Goal: Task Accomplishment & Management: Manage account settings

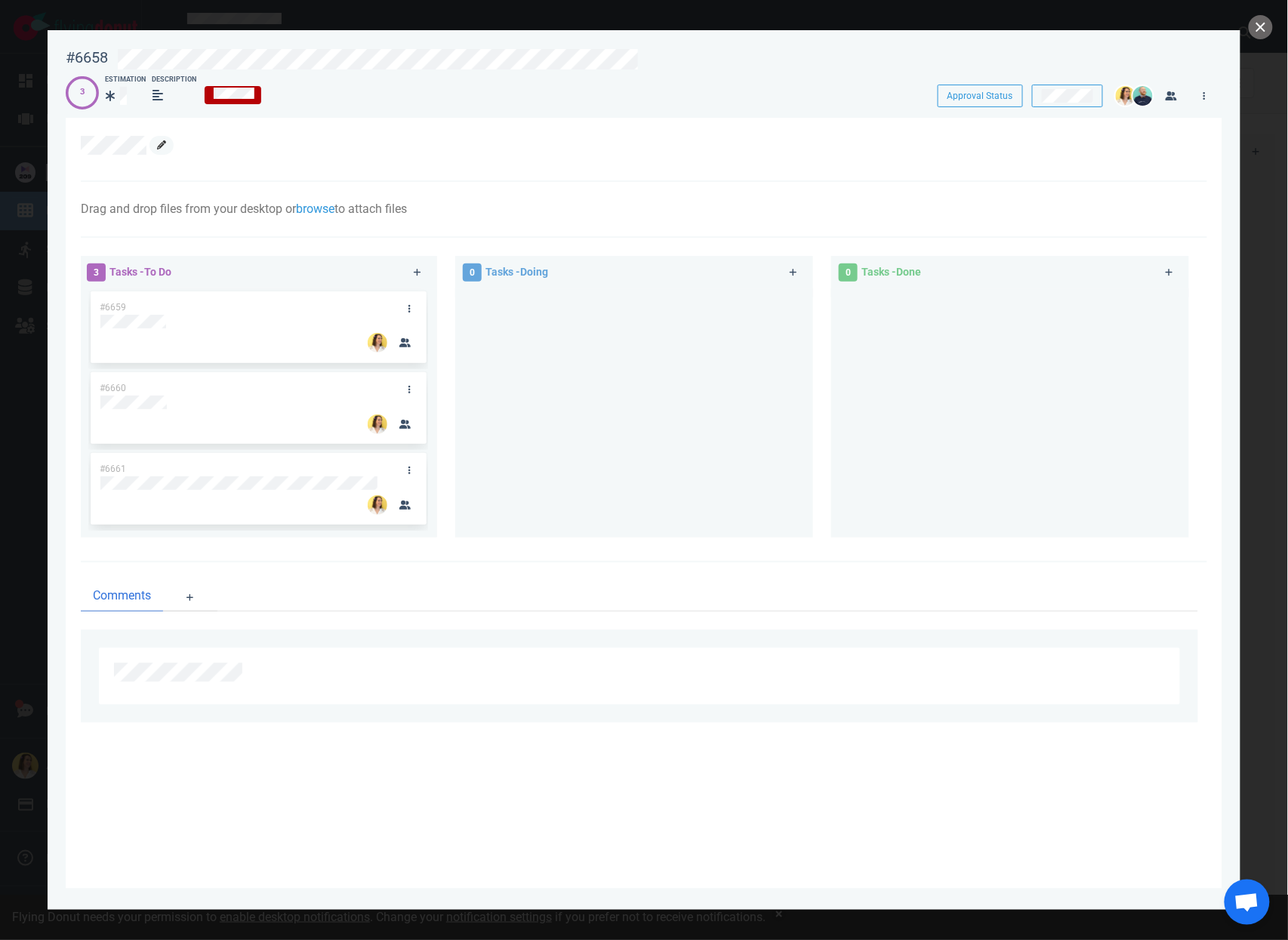
click at [155, 147] on link at bounding box center [161, 145] width 24 height 19
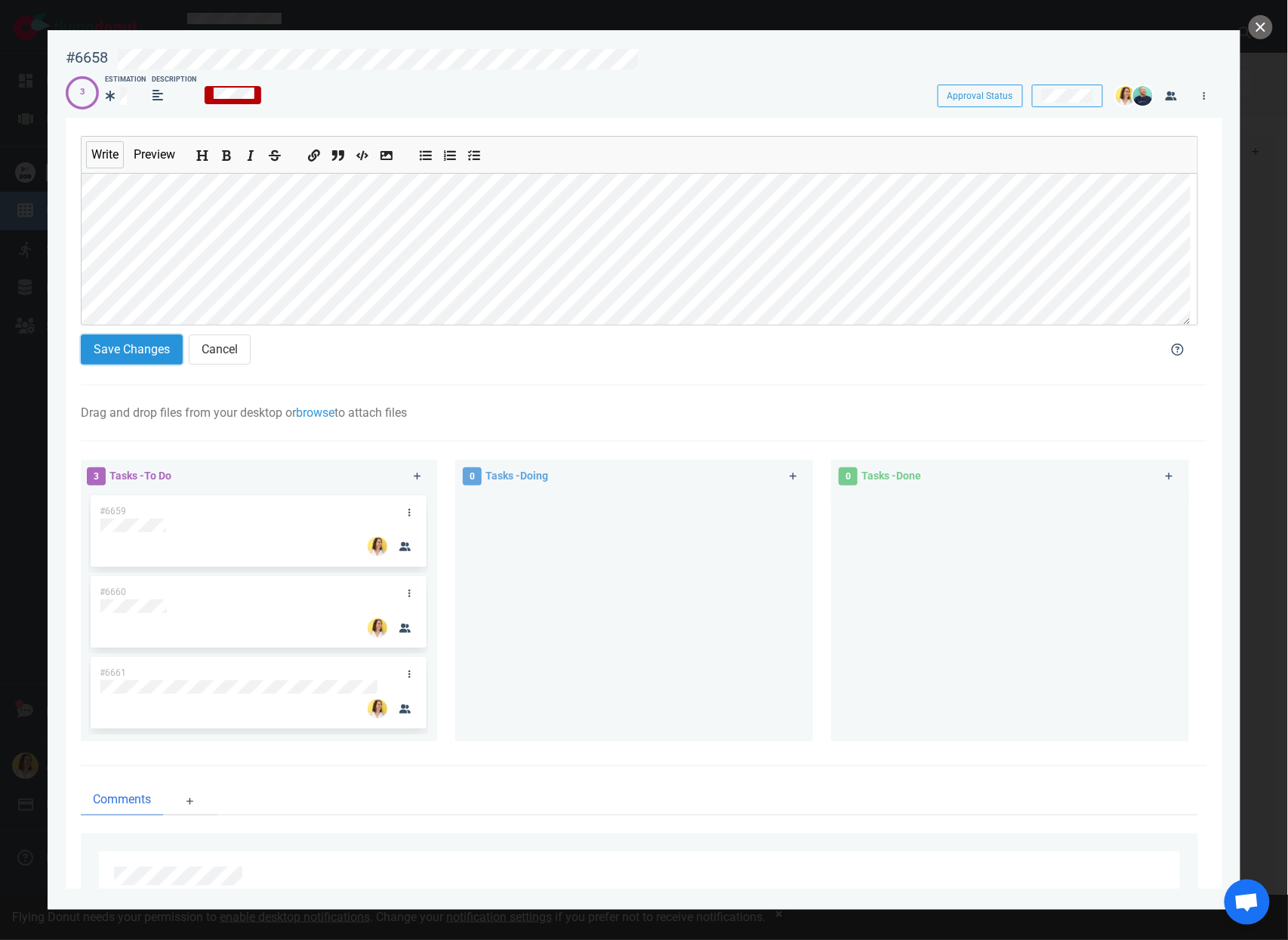
click at [135, 353] on button "Save Changes" at bounding box center [132, 349] width 102 height 30
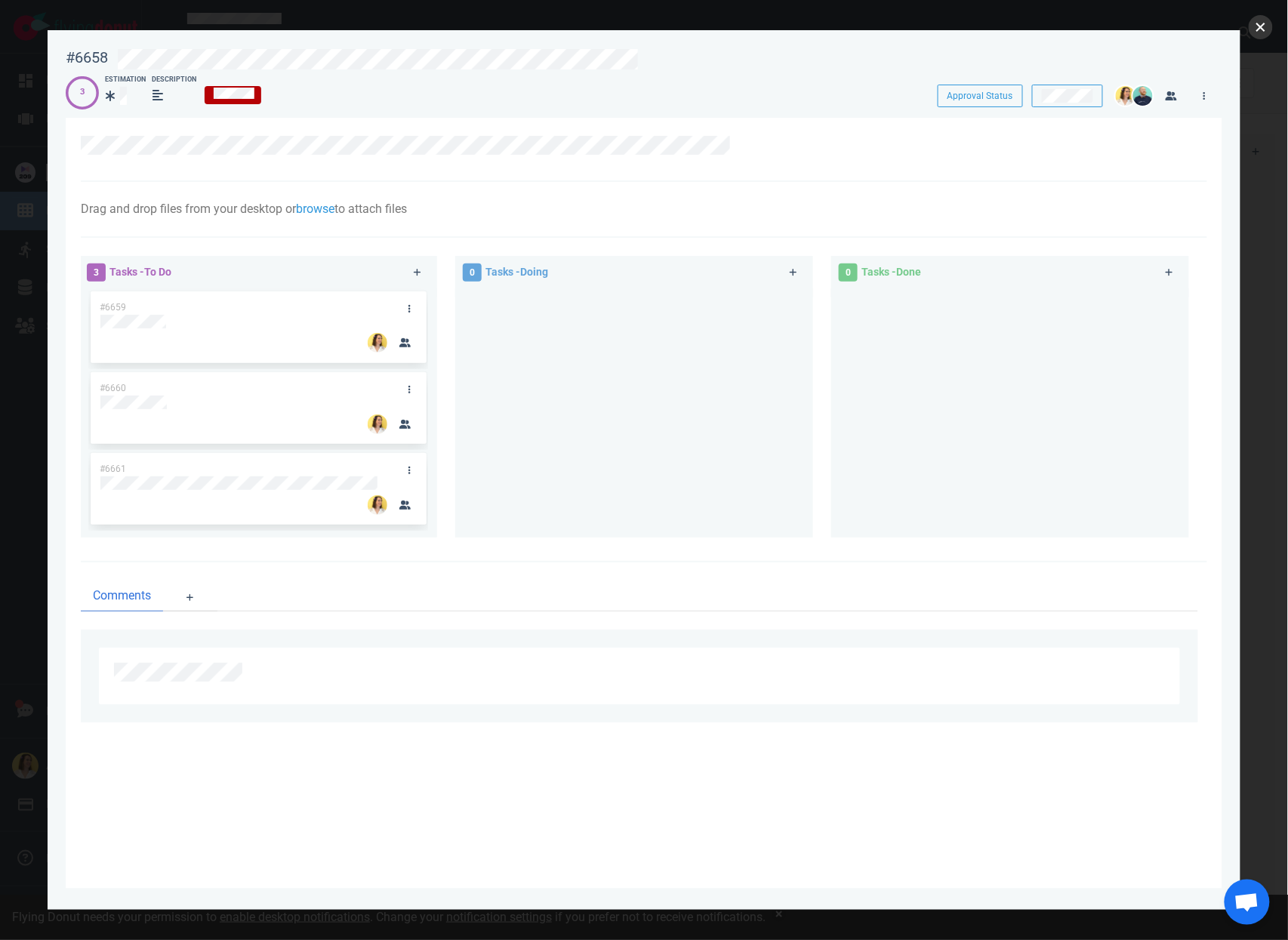
click at [1264, 23] on button "close" at bounding box center [1261, 27] width 24 height 24
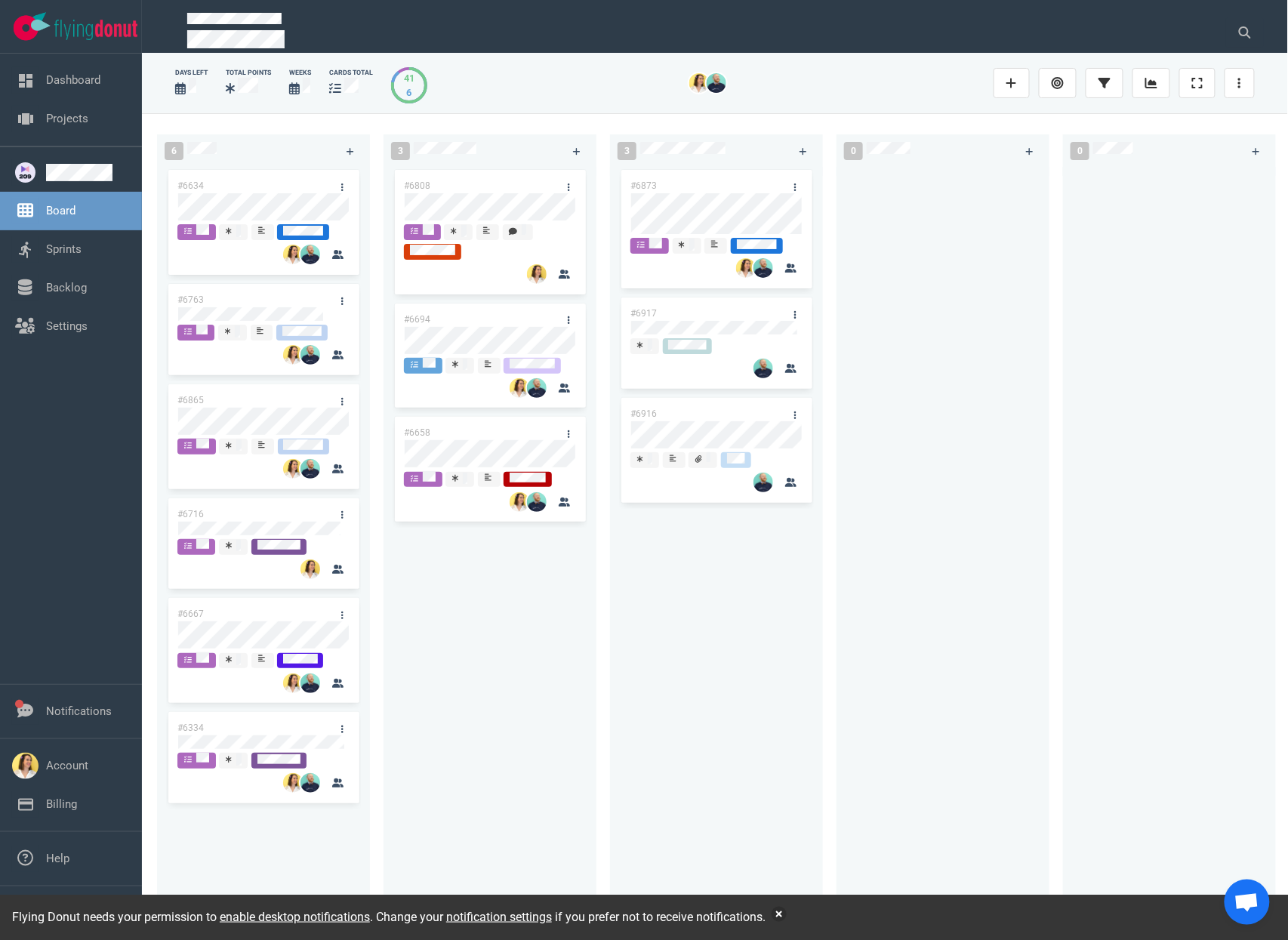
click at [885, 489] on div at bounding box center [943, 537] width 195 height 741
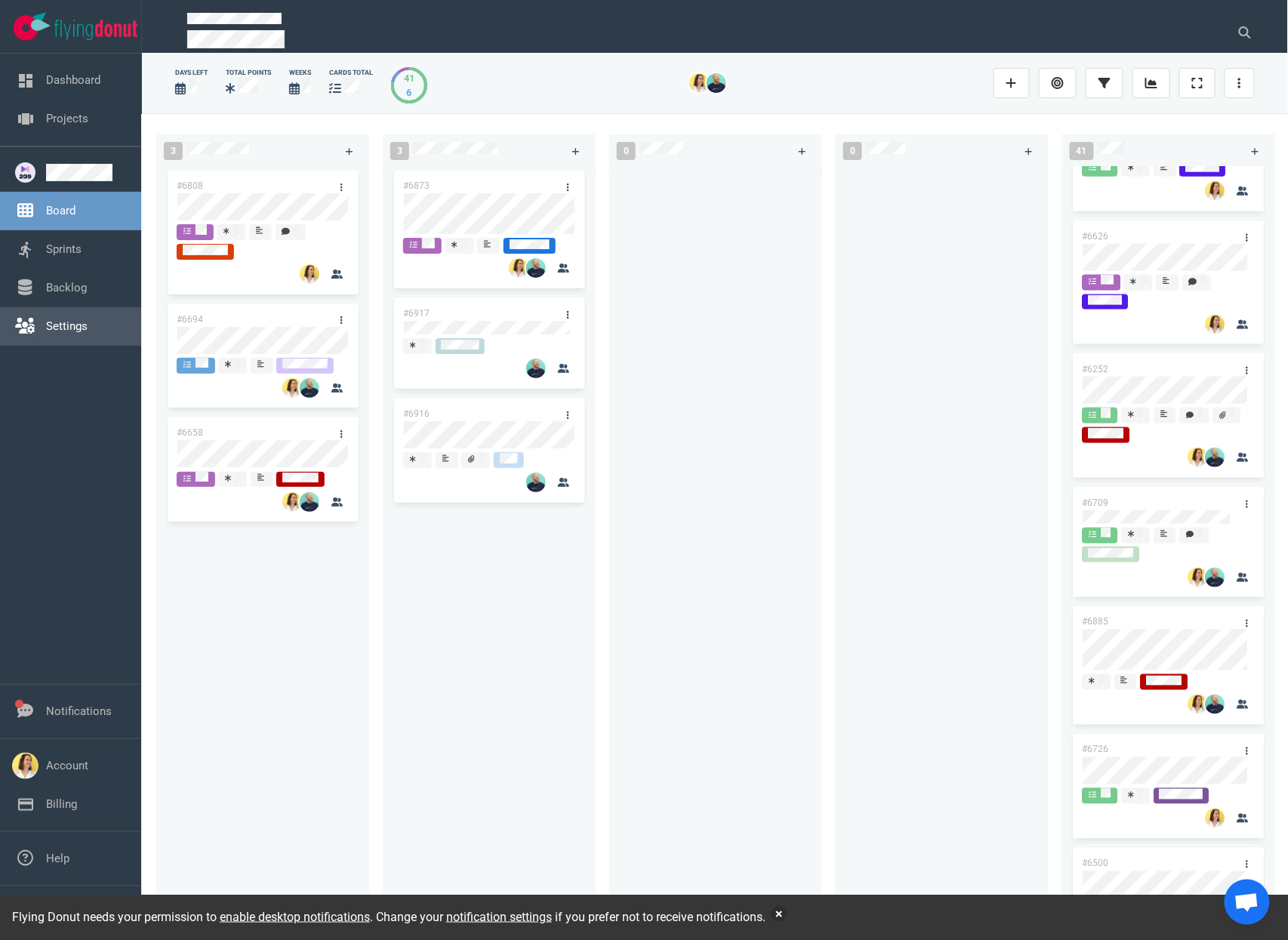
scroll to position [608, 0]
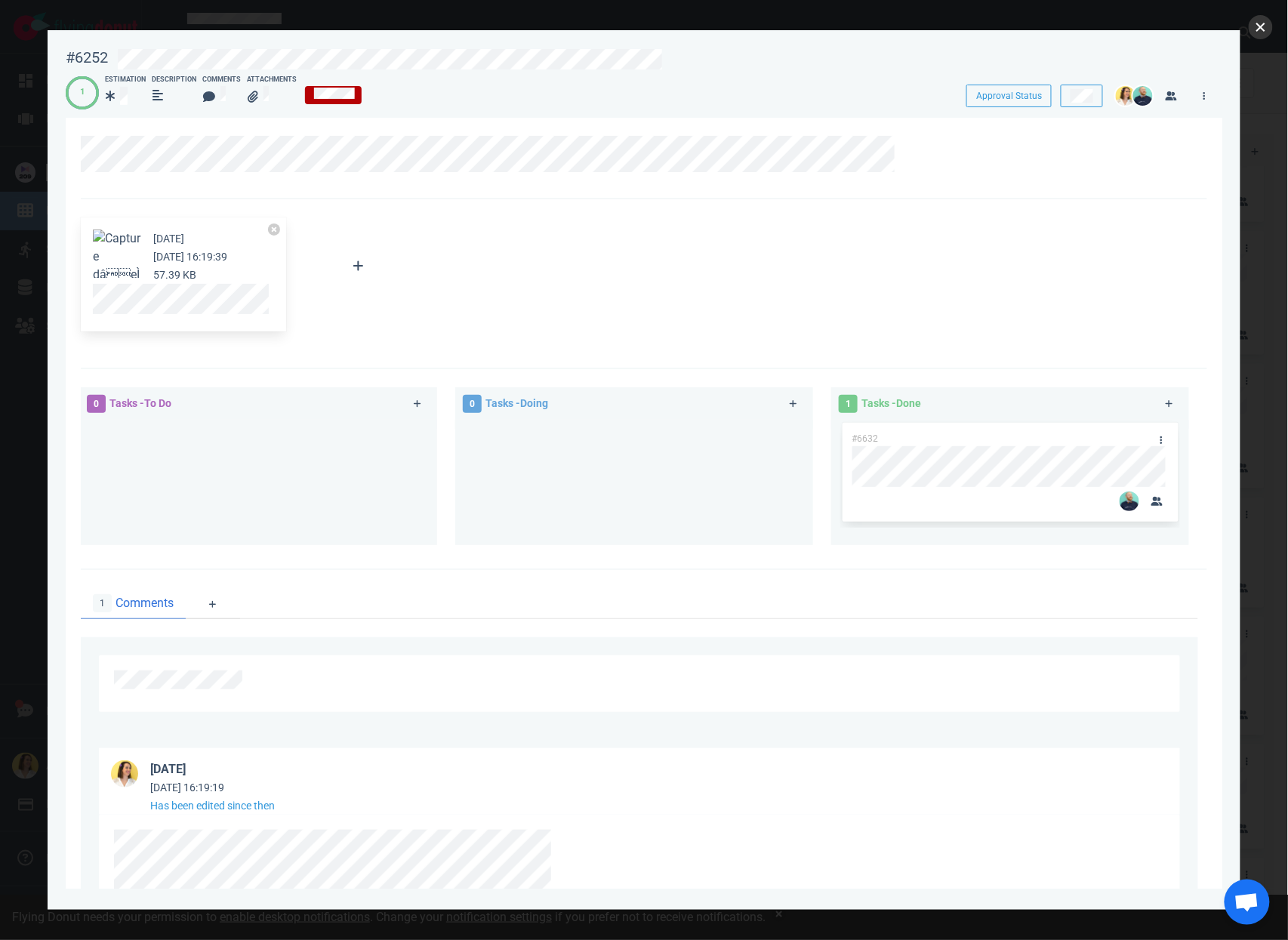
click at [1268, 30] on button "close" at bounding box center [1261, 27] width 24 height 24
